Goal: Find specific page/section: Find specific page/section

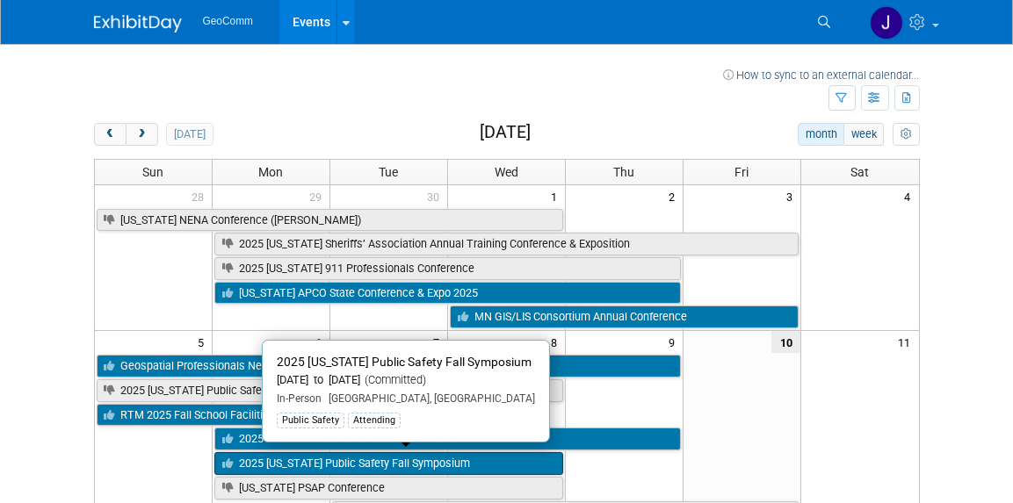
click at [392, 454] on link "2025 [US_STATE] Public Safety Fall Symposium" at bounding box center [388, 463] width 349 height 23
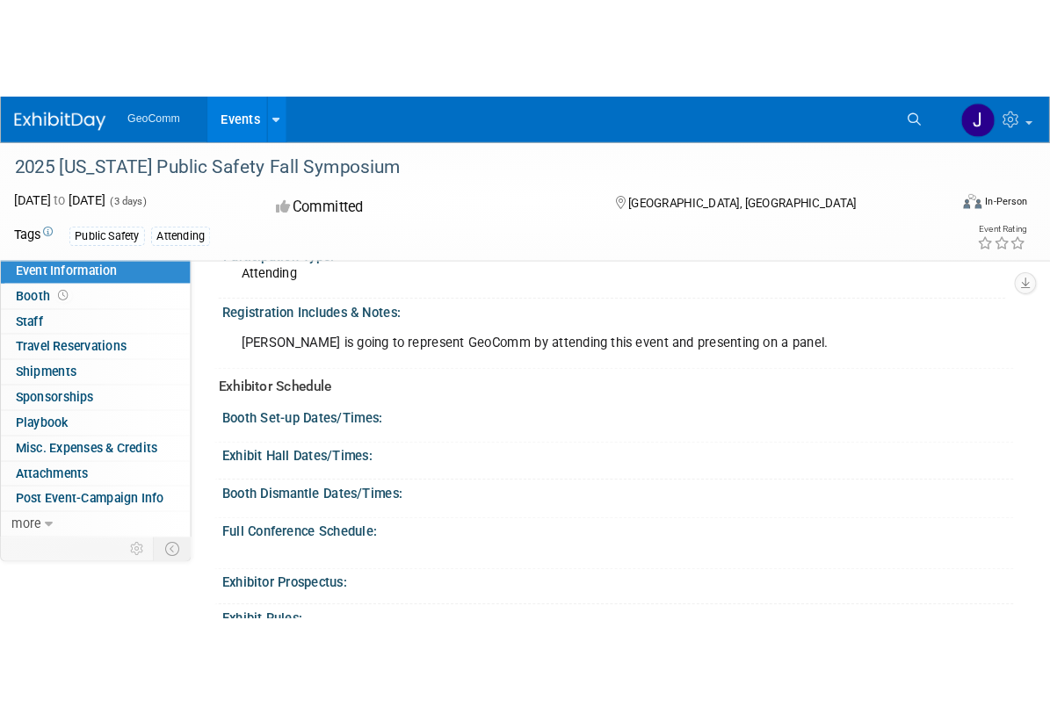
scroll to position [176, 0]
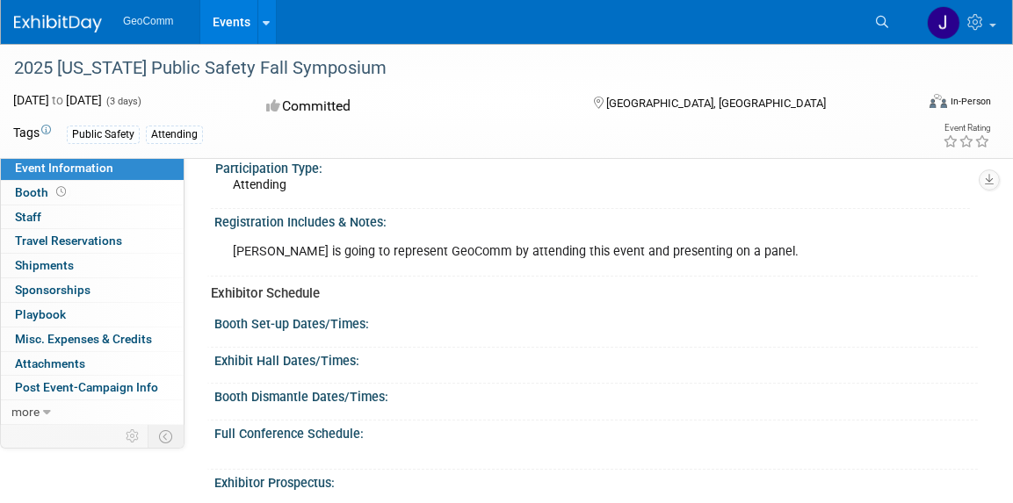
click at [524, 488] on div "Exhibitor Prospectus:" at bounding box center [595, 481] width 763 height 22
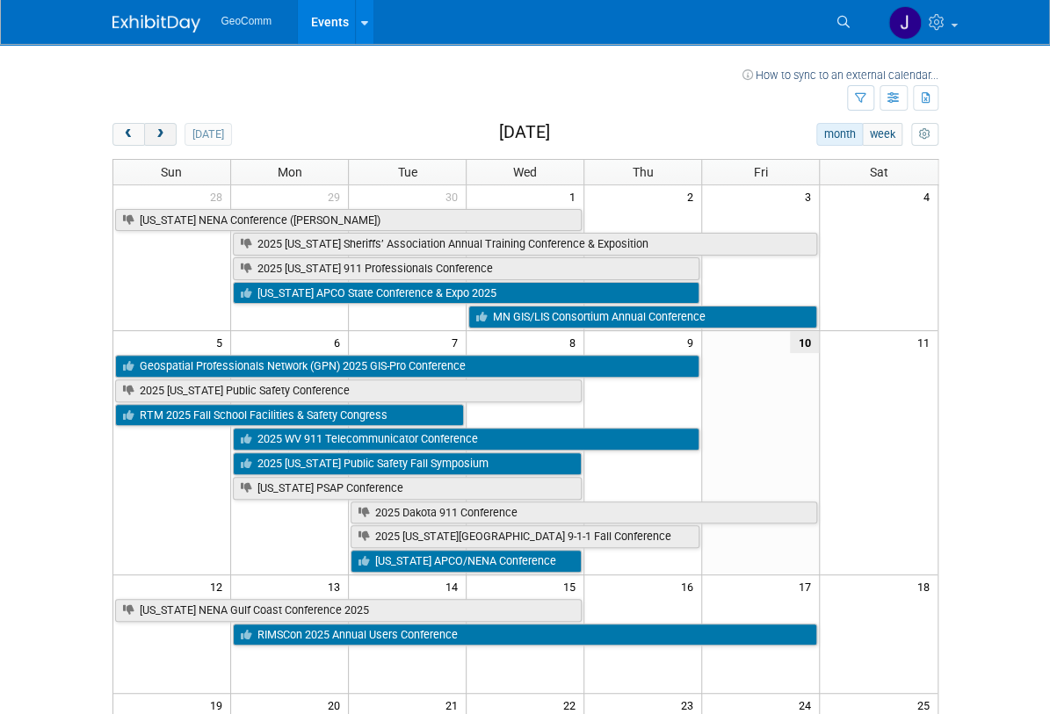
click at [154, 132] on span "next" at bounding box center [160, 134] width 13 height 11
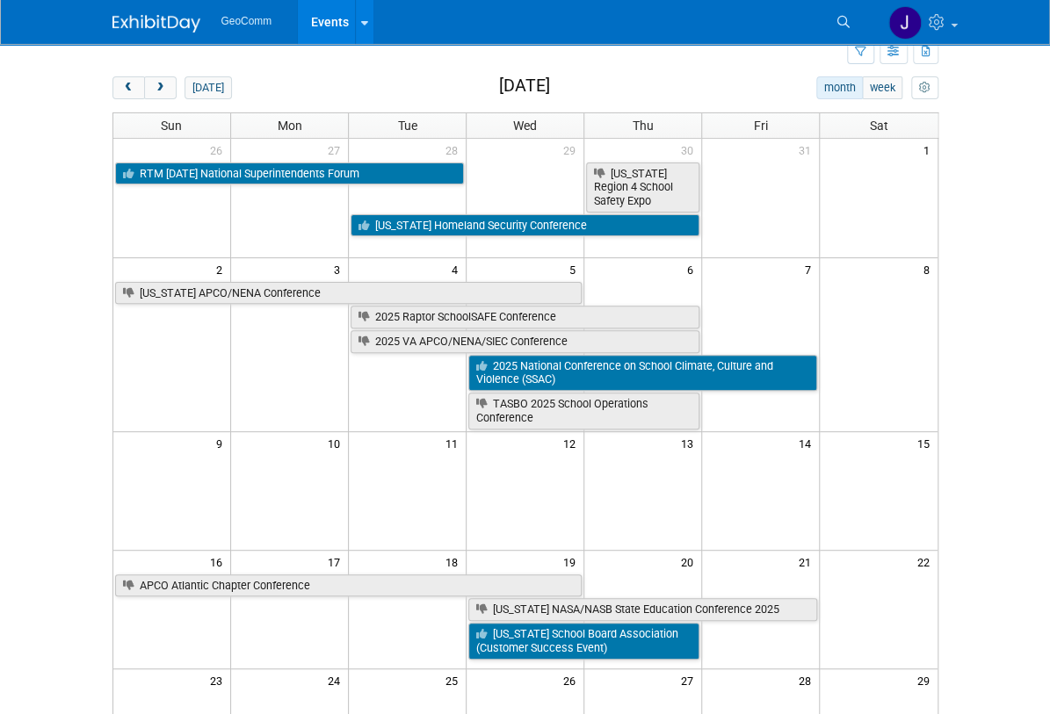
scroll to position [176, 0]
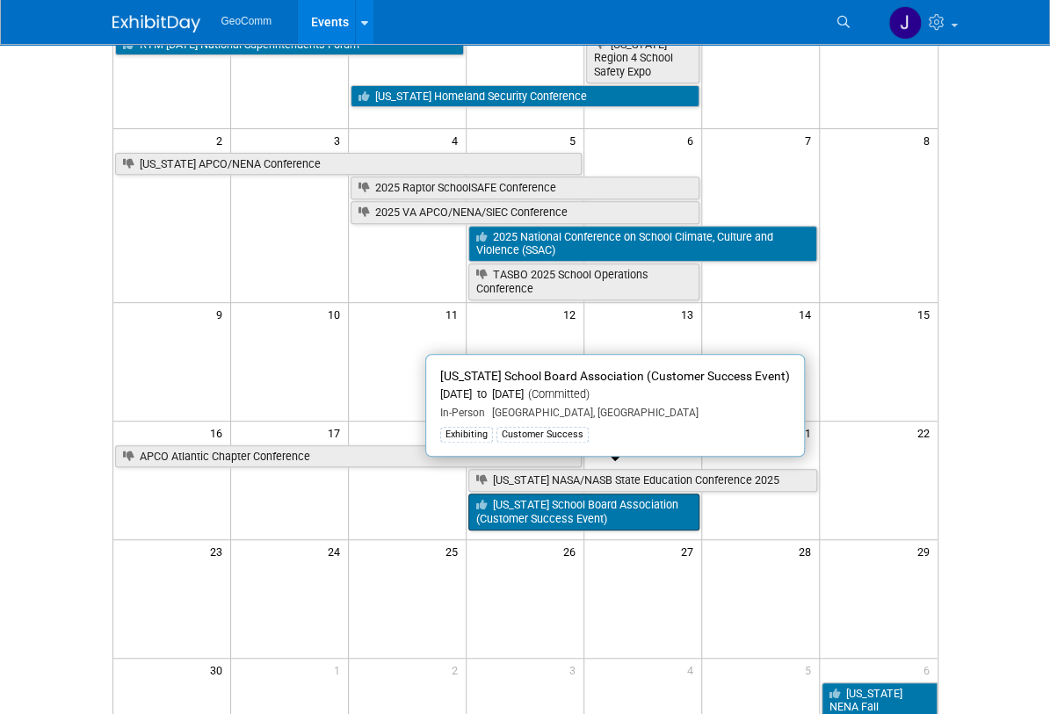
click at [611, 494] on link "[US_STATE] School Board Association (Customer Success Event)" at bounding box center [583, 512] width 231 height 36
